Goal: Task Accomplishment & Management: Manage account settings

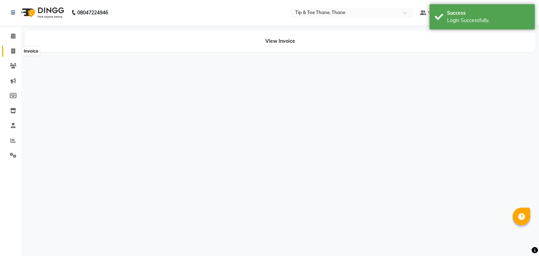
click at [17, 48] on span at bounding box center [13, 51] width 12 height 8
select select "service"
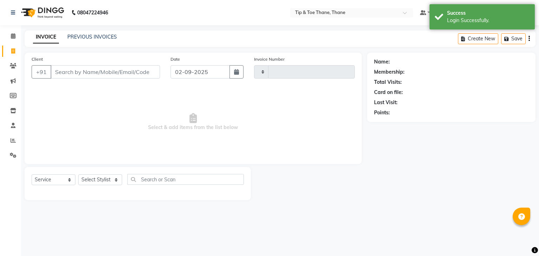
type input "0424"
select select "5603"
click at [74, 32] on div "INVOICE PREVIOUS INVOICES Create New Save" at bounding box center [280, 39] width 511 height 17
click at [76, 36] on link "PREVIOUS INVOICES" at bounding box center [92, 37] width 50 height 6
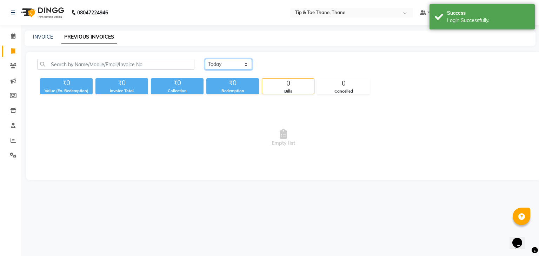
click at [229, 63] on select "[DATE] [DATE] Custom Range" at bounding box center [228, 64] width 47 height 11
select select "[DATE]"
click at [205, 59] on select "[DATE] [DATE] Custom Range" at bounding box center [228, 64] width 47 height 11
